Goal: Task Accomplishment & Management: Complete application form

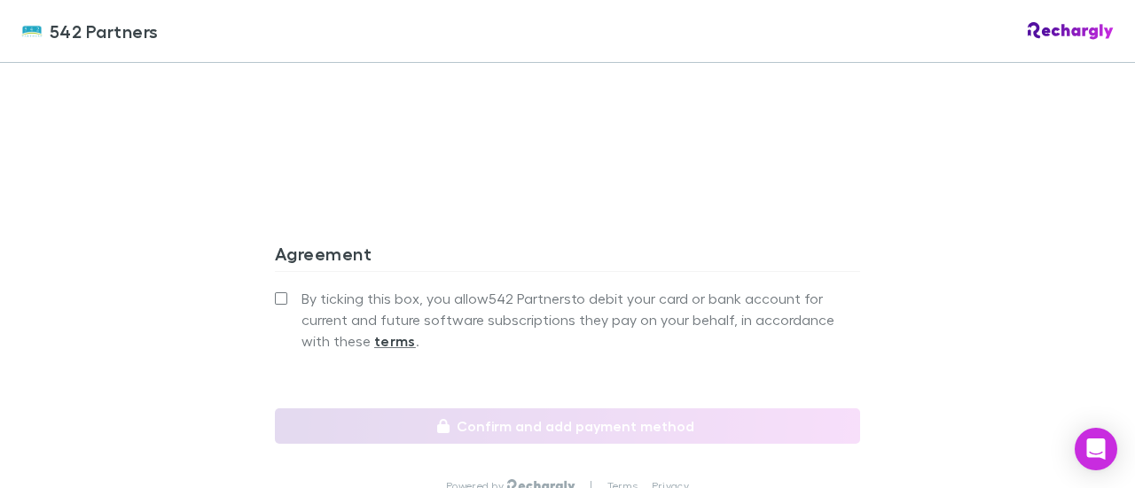
scroll to position [1641, 0]
click at [281, 285] on label "By ticking this box, you allow 542 Partners to debit your card or bank account …" at bounding box center [567, 317] width 585 height 64
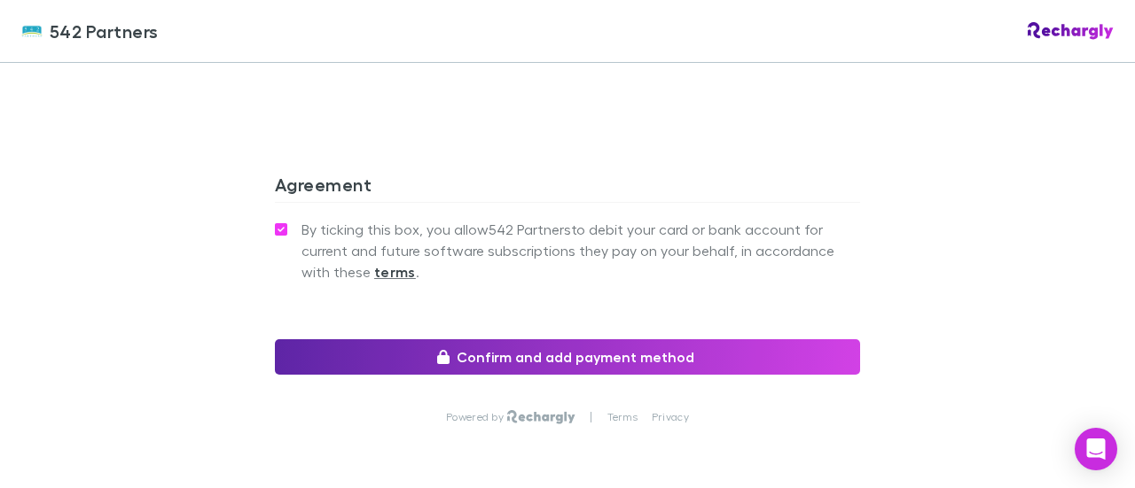
scroll to position [1713, 0]
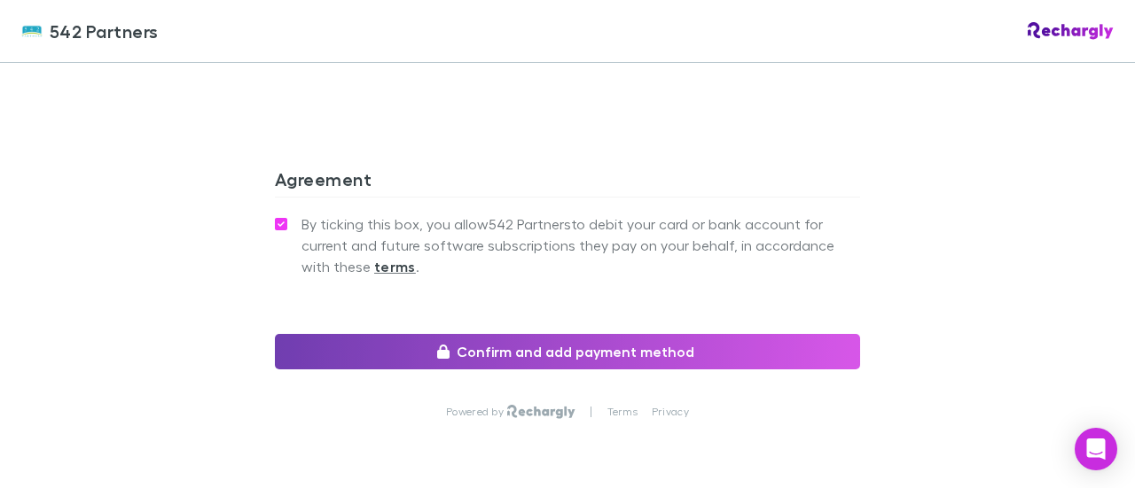
click at [628, 334] on button "Confirm and add payment method" at bounding box center [567, 351] width 585 height 35
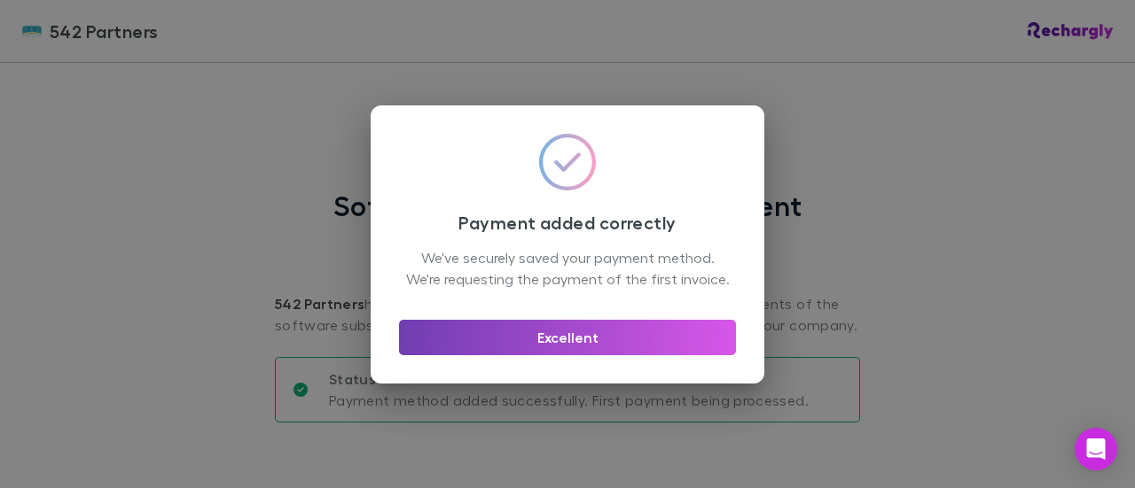
click at [578, 351] on button "Excellent" at bounding box center [567, 337] width 337 height 35
